Goal: Share content

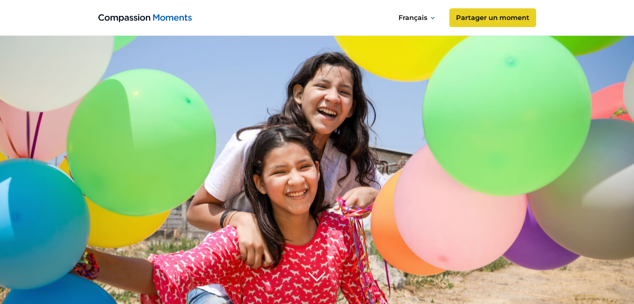
click at [363, 172] on image at bounding box center [317, 231] width 721 height 481
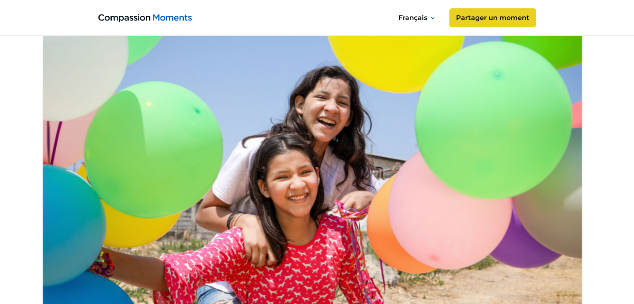
scroll to position [167, 0]
click at [465, 68] on image at bounding box center [317, 232] width 670 height 446
click at [465, 127] on image at bounding box center [317, 232] width 670 height 446
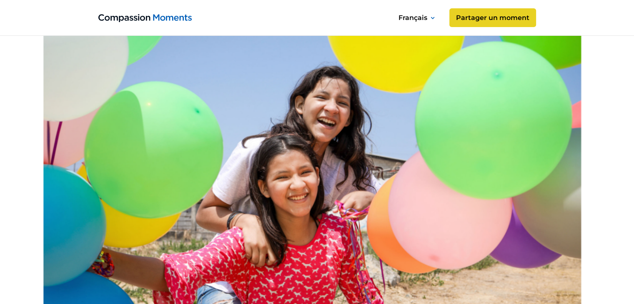
click at [465, 127] on image at bounding box center [317, 232] width 670 height 446
click at [285, 143] on image at bounding box center [317, 232] width 670 height 446
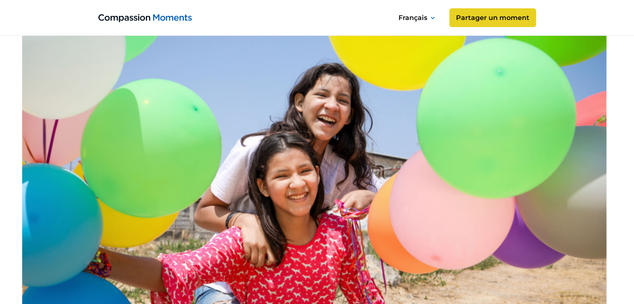
scroll to position [133, 0]
click at [465, 75] on image at bounding box center [317, 231] width 681 height 453
click at [465, 18] on link "Partager un moment" at bounding box center [492, 18] width 91 height 20
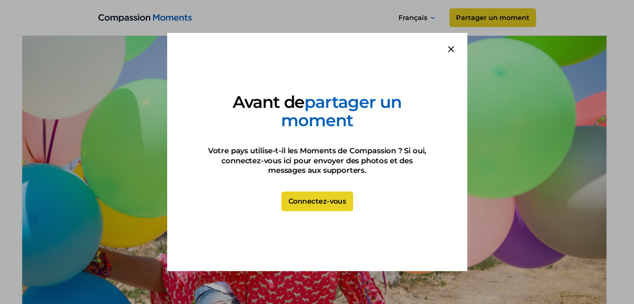
click at [300, 203] on link "Connectez-vous" at bounding box center [317, 202] width 72 height 20
